Goal: Navigation & Orientation: Find specific page/section

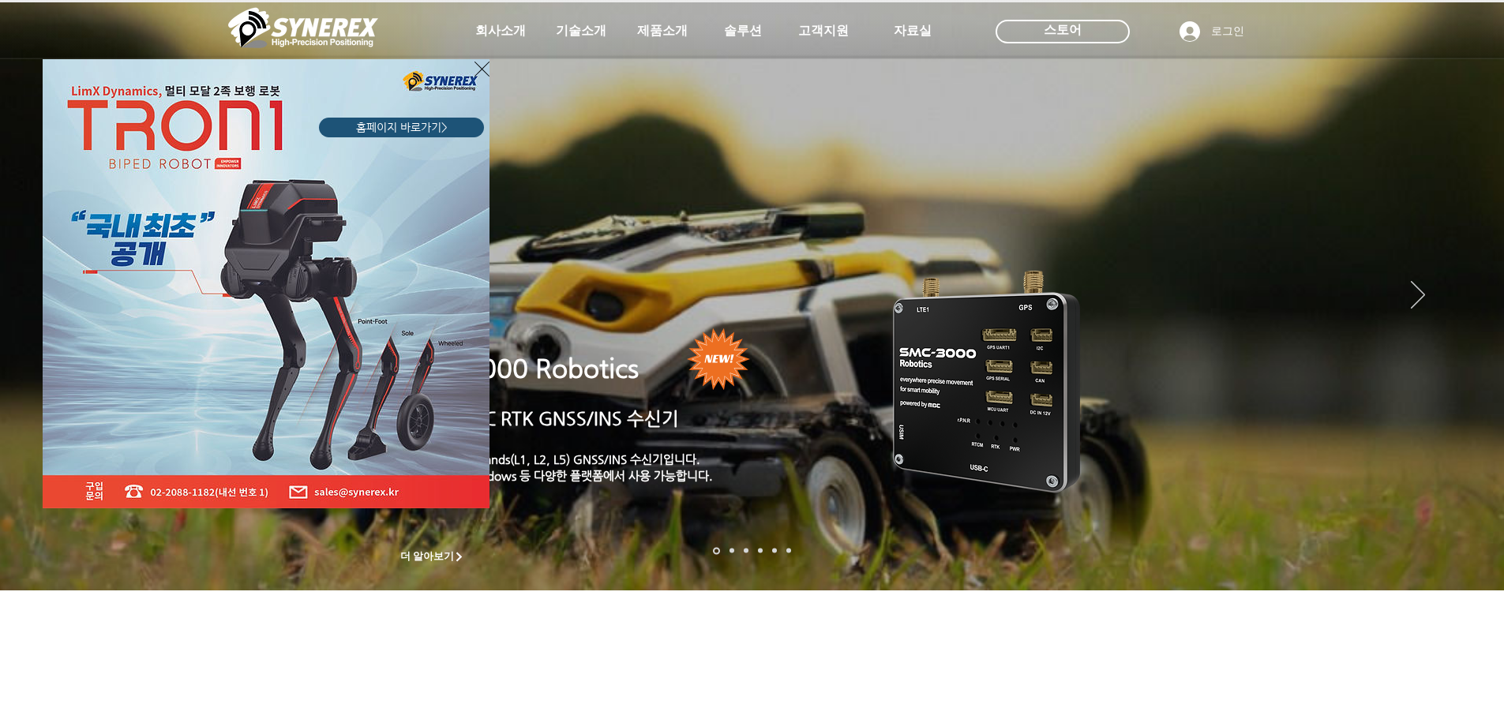
click at [478, 69] on icon "사이트로 돌아가기" at bounding box center [481, 69] width 15 height 20
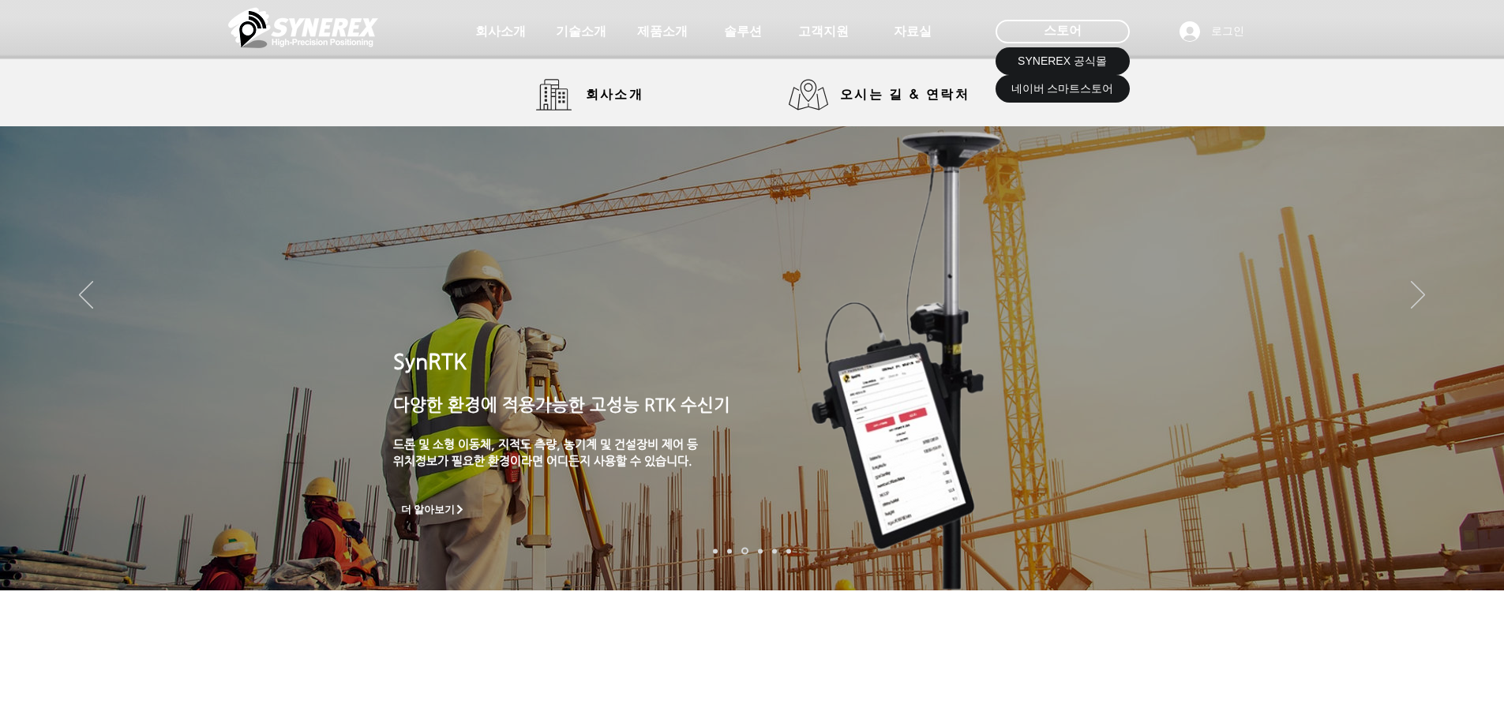
click at [255, 36] on img at bounding box center [303, 27] width 150 height 47
click at [542, 85] on link "회사소개" at bounding box center [595, 95] width 118 height 32
